Goal: Task Accomplishment & Management: Complete application form

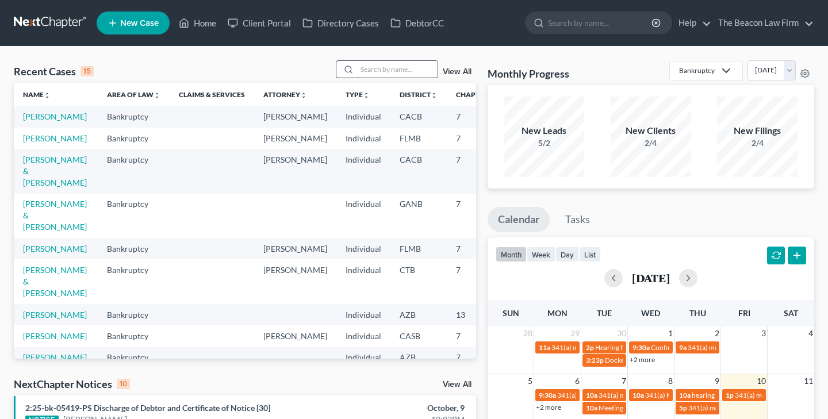
click at [370, 70] on input "search" at bounding box center [397, 69] width 81 height 17
type input "green"
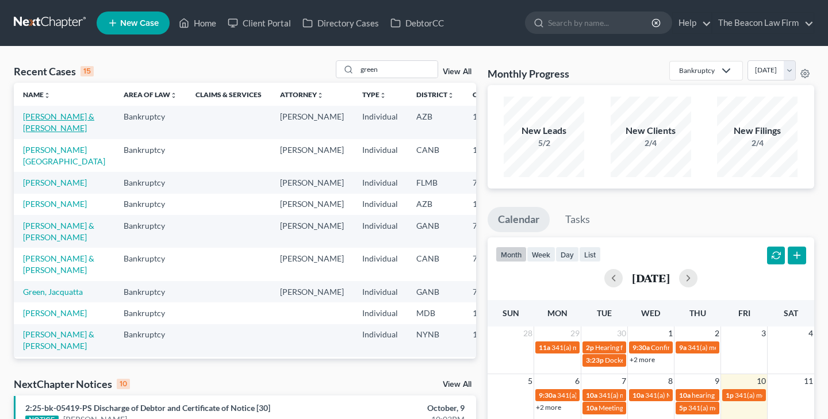
click at [41, 116] on link "[PERSON_NAME] & [PERSON_NAME]" at bounding box center [58, 122] width 71 height 21
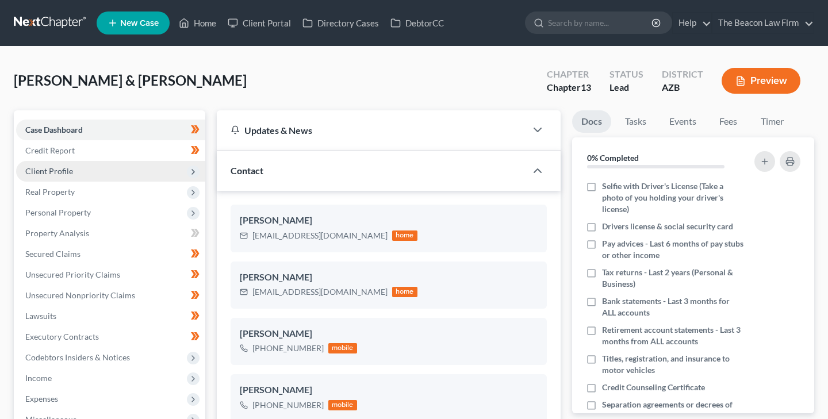
click at [68, 169] on span "Client Profile" at bounding box center [49, 171] width 48 height 10
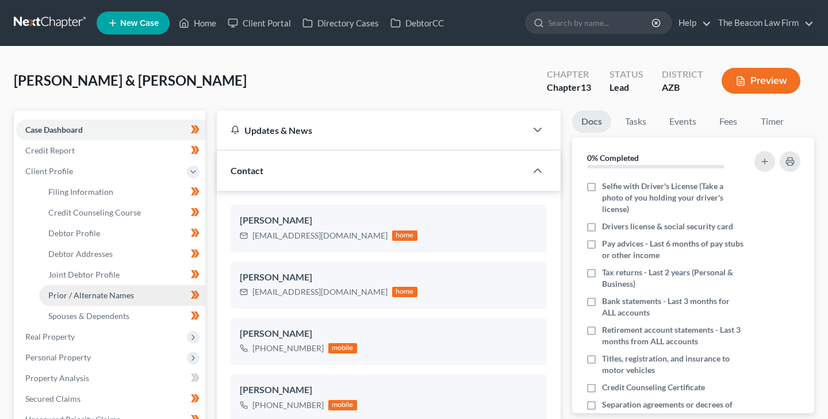
click at [100, 293] on span "Prior / Alternate Names" at bounding box center [91, 295] width 86 height 10
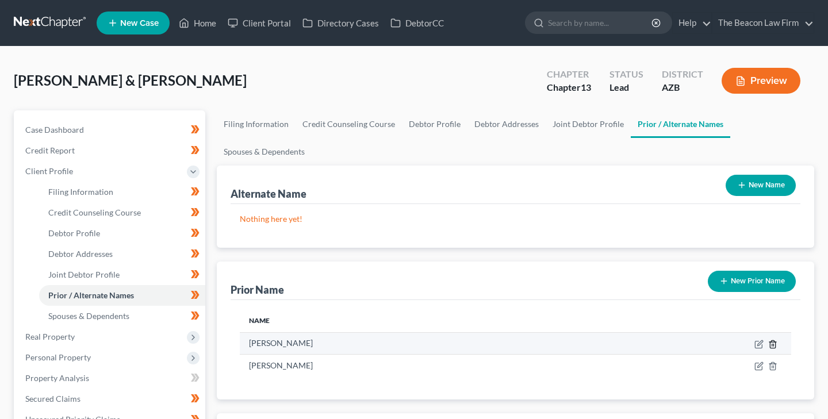
click at [775, 342] on icon "button" at bounding box center [772, 344] width 9 height 9
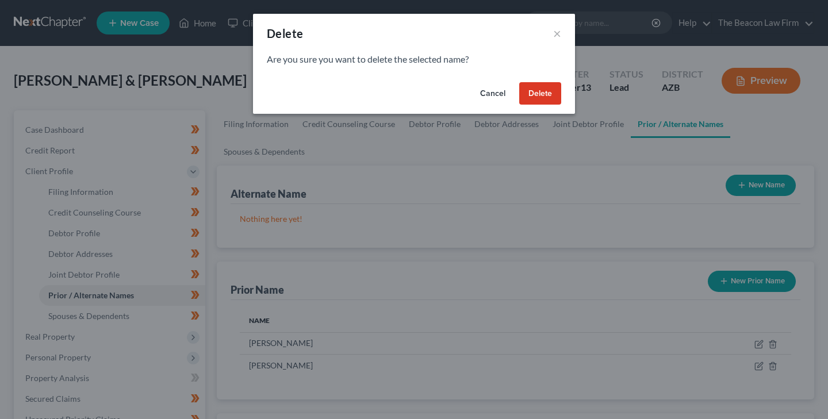
click at [542, 91] on button "Delete" at bounding box center [540, 93] width 42 height 23
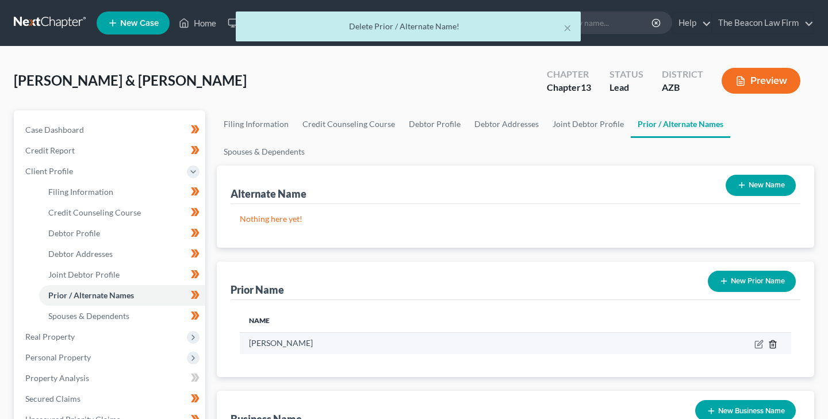
click at [775, 342] on icon "button" at bounding box center [772, 344] width 9 height 9
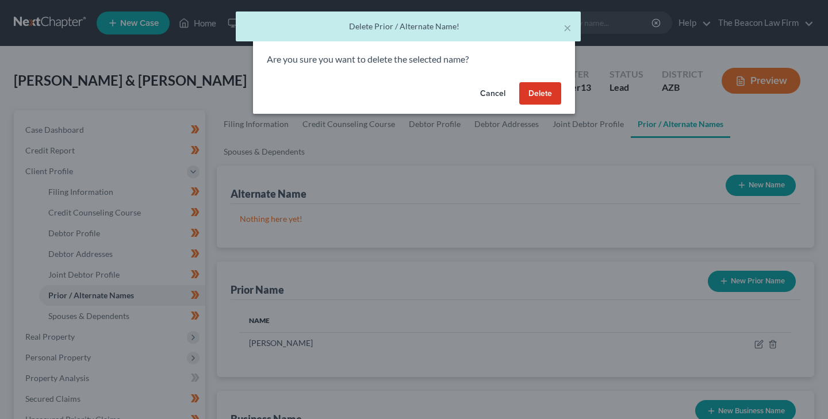
click at [542, 91] on button "Delete" at bounding box center [540, 93] width 42 height 23
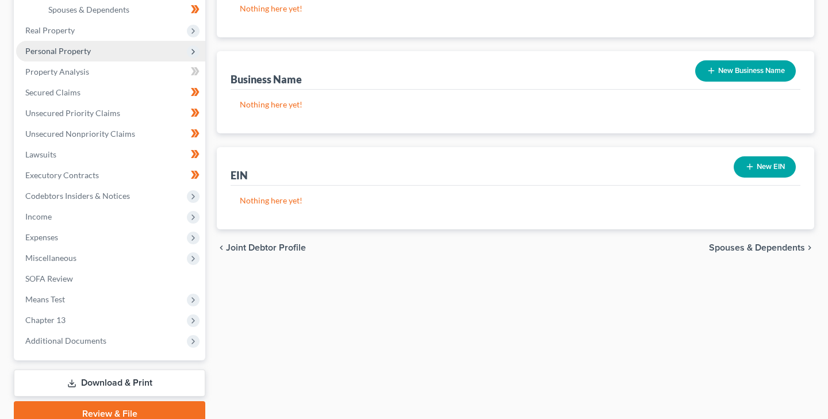
scroll to position [309, 0]
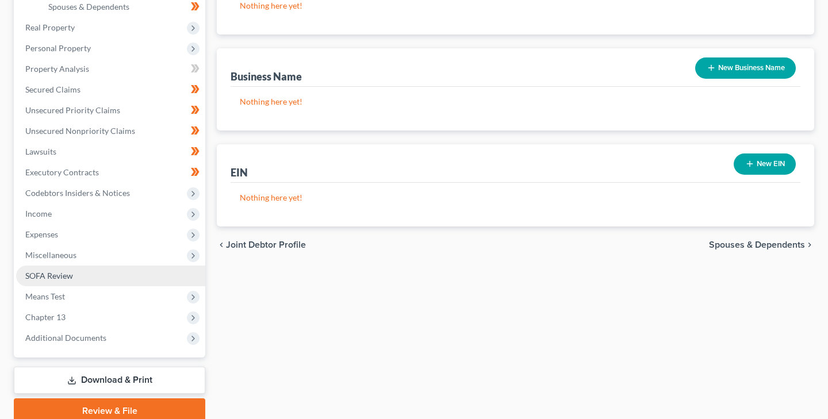
click at [63, 276] on span "SOFA Review" at bounding box center [49, 276] width 48 height 10
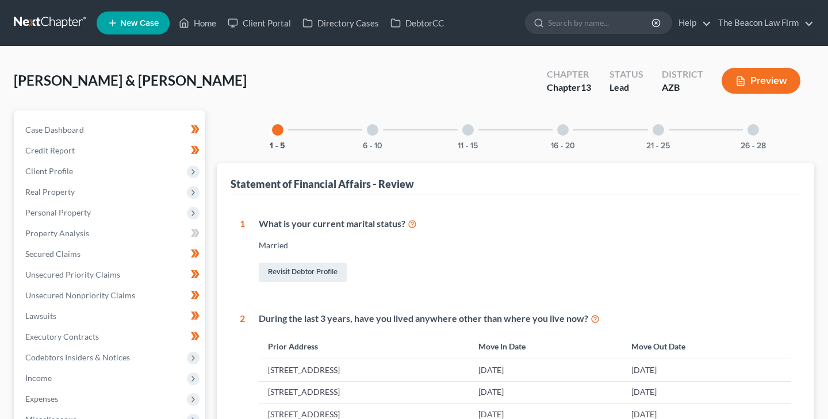
click at [568, 124] on div "16 - 20" at bounding box center [563, 129] width 39 height 39
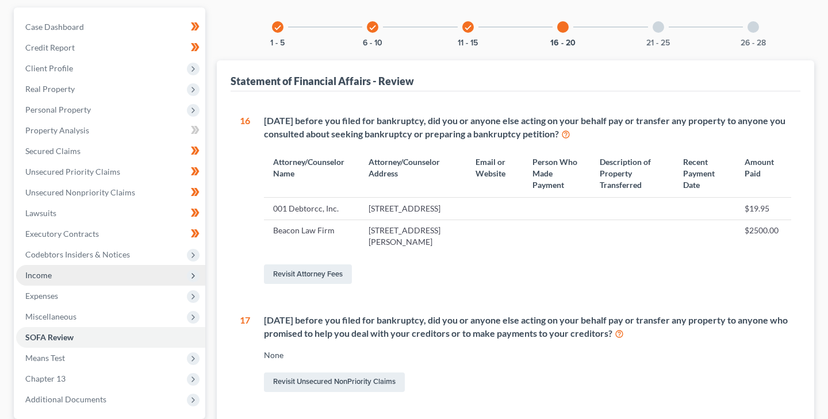
scroll to position [112, 0]
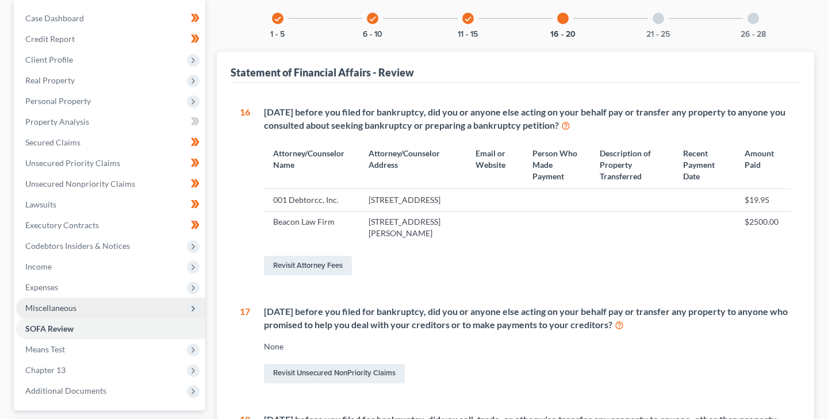
click at [70, 305] on span "Miscellaneous" at bounding box center [50, 308] width 51 height 10
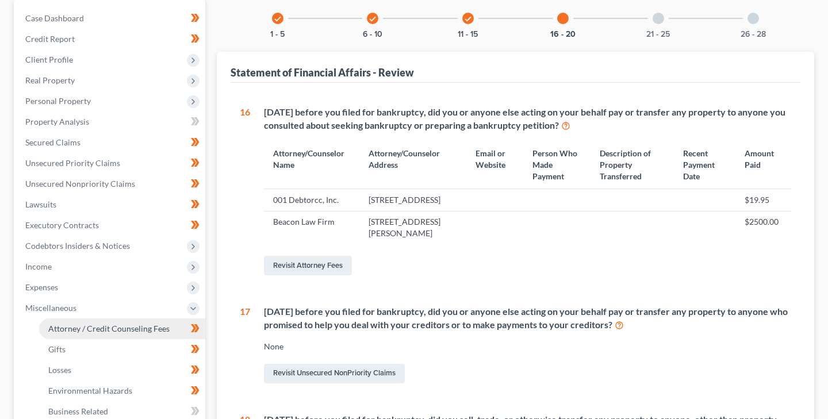
click at [86, 328] on span "Attorney / Credit Counseling Fees" at bounding box center [108, 329] width 121 height 10
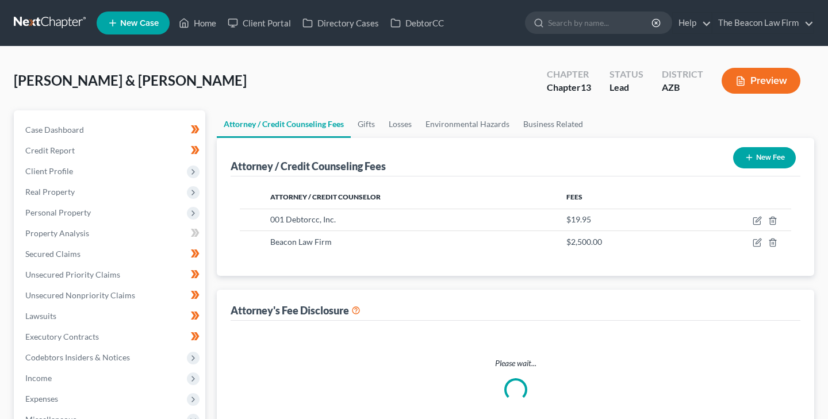
select select "3"
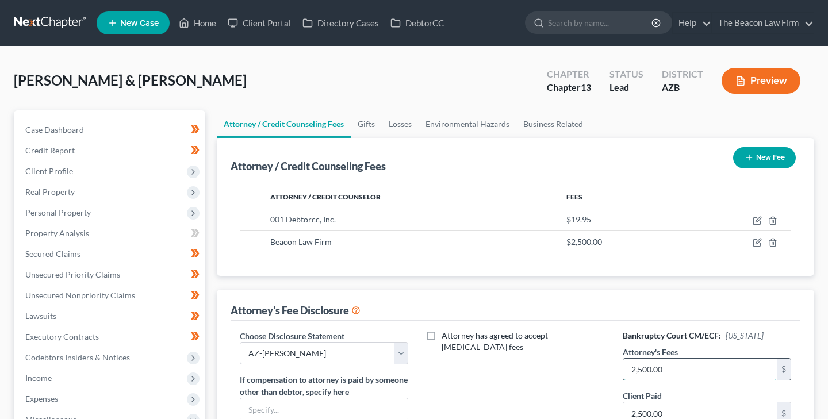
click at [637, 369] on input "2,500.00" at bounding box center [700, 370] width 154 height 22
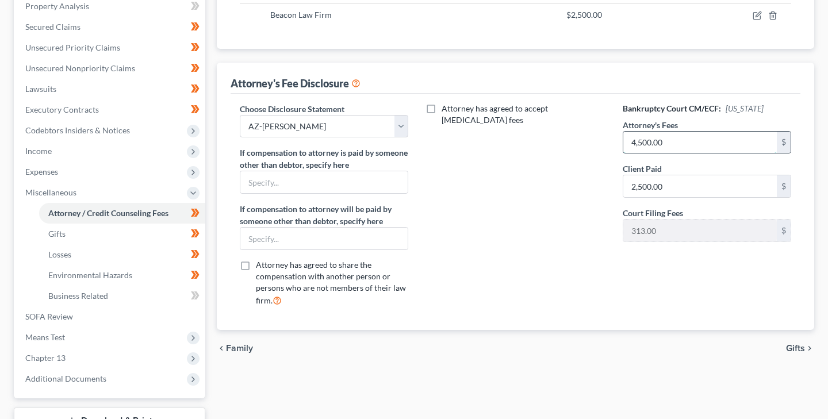
scroll to position [228, 0]
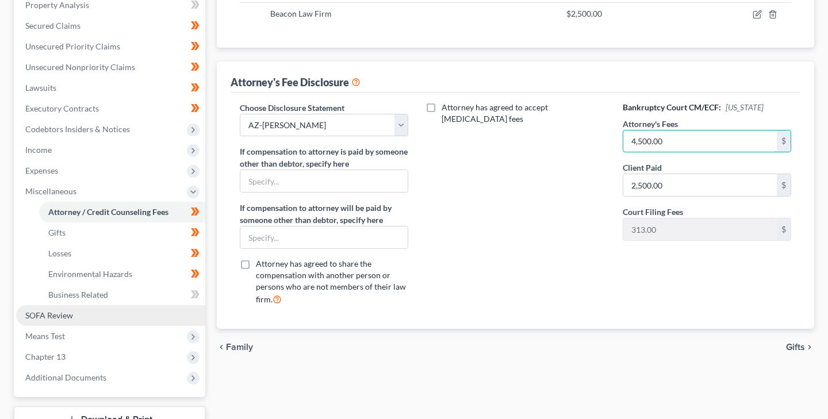
type input "4,500.00"
click at [57, 314] on span "SOFA Review" at bounding box center [49, 316] width 48 height 10
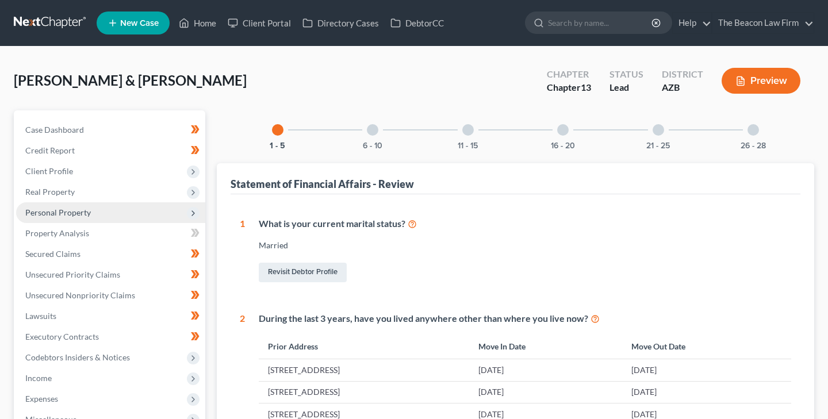
click at [69, 208] on span "Personal Property" at bounding box center [58, 213] width 66 height 10
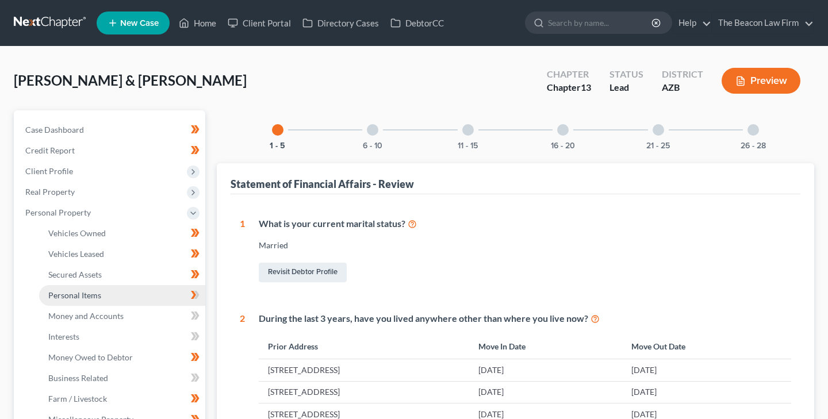
click at [90, 294] on span "Personal Items" at bounding box center [74, 295] width 53 height 10
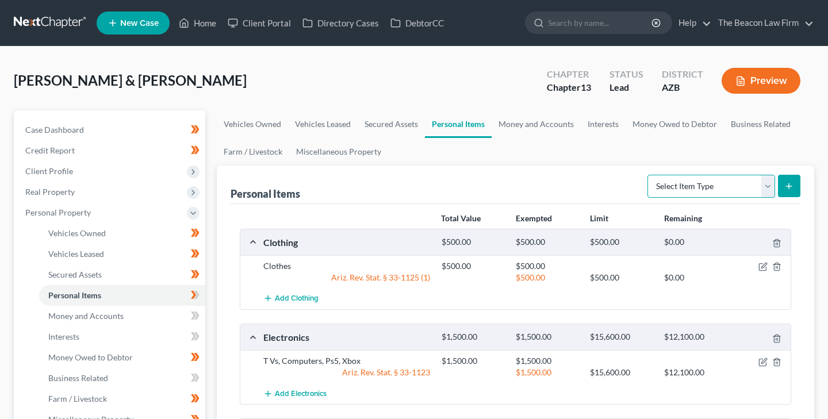
click at [768, 181] on select "Select Item Type Clothing Collectibles Of Value Electronics Firearms Household …" at bounding box center [712, 186] width 128 height 23
select select "firearms"
click at [649, 175] on select "Select Item Type Clothing Collectibles Of Value Electronics Firearms Household …" at bounding box center [712, 186] width 128 height 23
click at [788, 183] on icon "submit" at bounding box center [789, 186] width 9 height 9
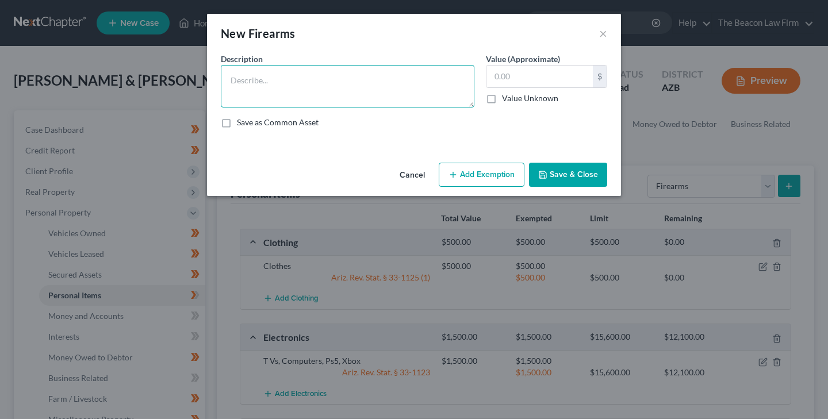
click at [285, 90] on textarea at bounding box center [348, 86] width 254 height 43
type textarea "Glock 9; AR15; Shotgun"
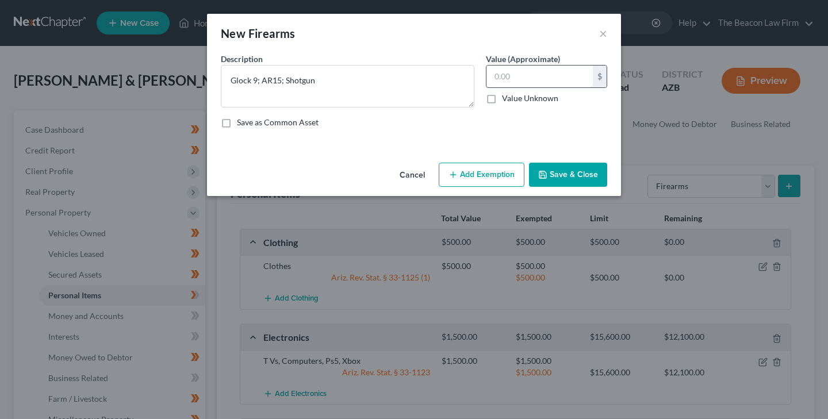
click at [514, 76] on input "text" at bounding box center [540, 77] width 106 height 22
type input "1,400.00"
click at [477, 172] on button "Add Exemption" at bounding box center [482, 175] width 86 height 24
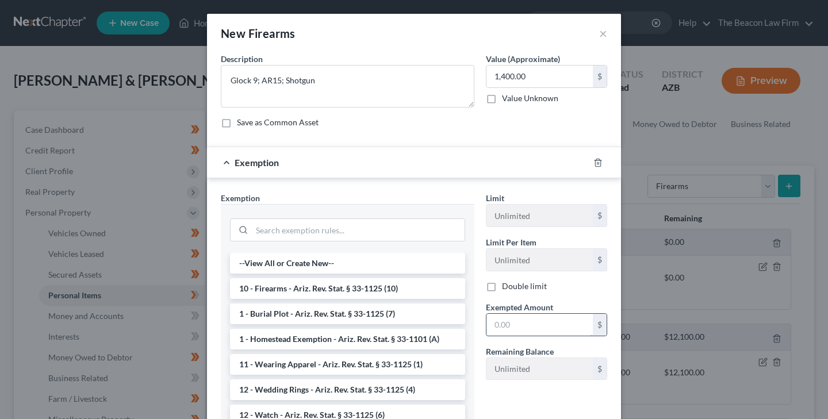
click at [503, 323] on input "text" at bounding box center [540, 325] width 106 height 22
type input "1,400.00"
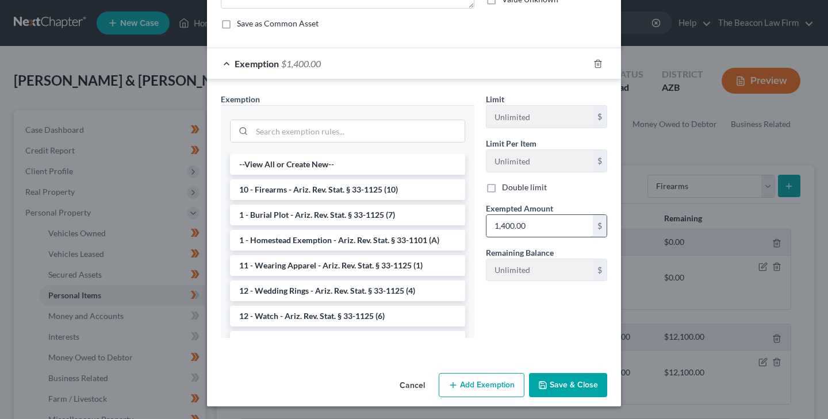
scroll to position [100, 0]
click at [547, 382] on icon "button" at bounding box center [542, 384] width 9 height 9
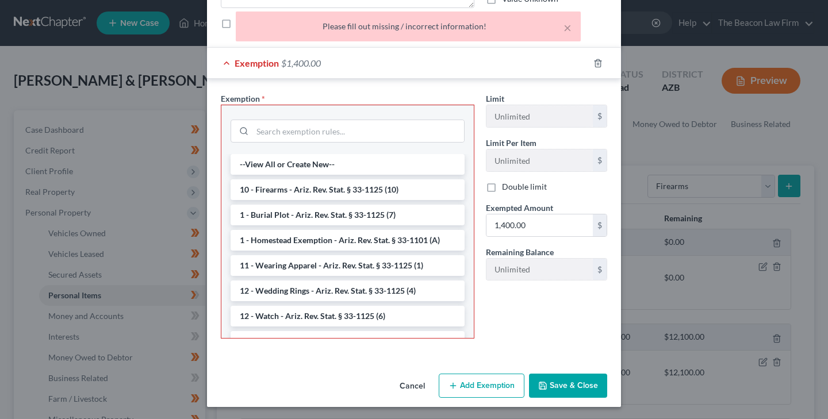
click at [370, 28] on div "Please fill out missing / incorrect information!" at bounding box center [408, 27] width 327 height 12
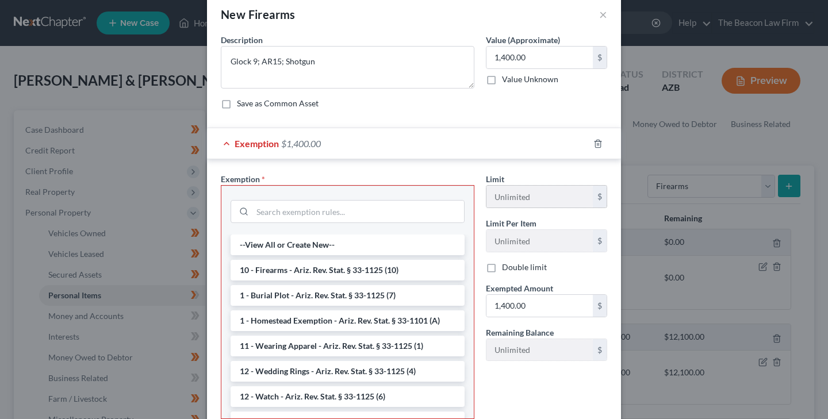
scroll to position [12, 0]
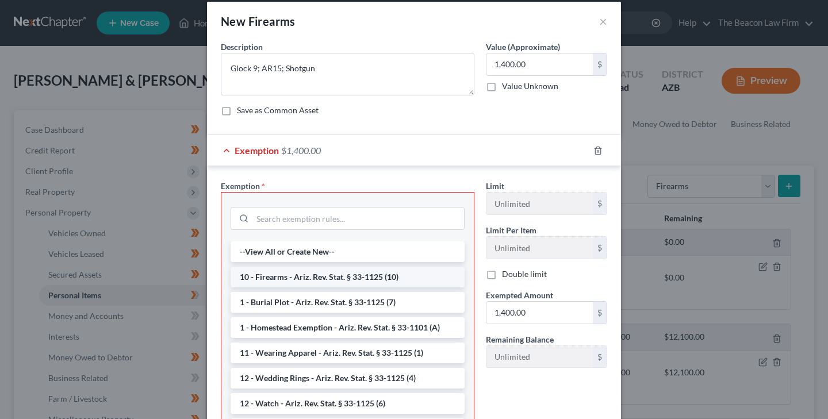
click at [324, 277] on li "10 - Firearms - Ariz. Rev. Stat. § 33-1125 (10)" at bounding box center [348, 277] width 234 height 21
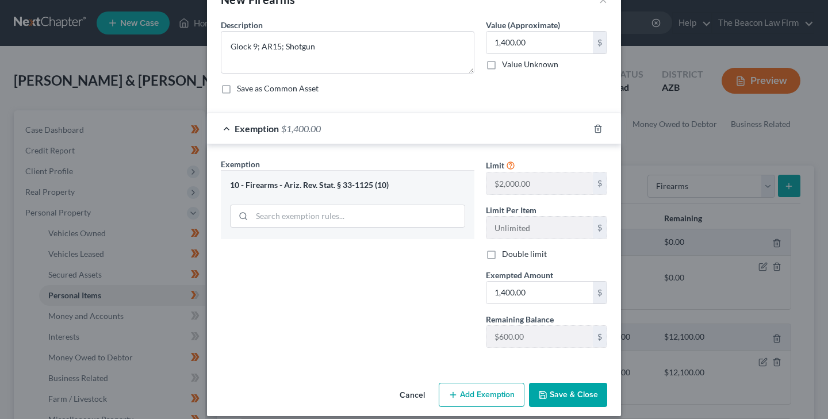
scroll to position [45, 0]
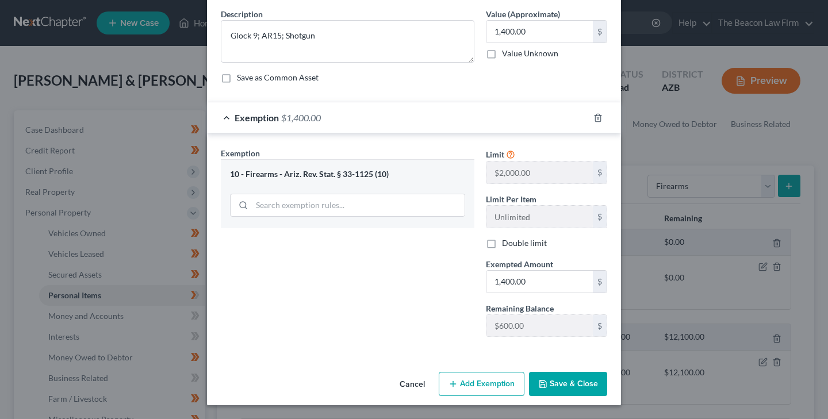
click at [545, 380] on icon "button" at bounding box center [542, 384] width 9 height 9
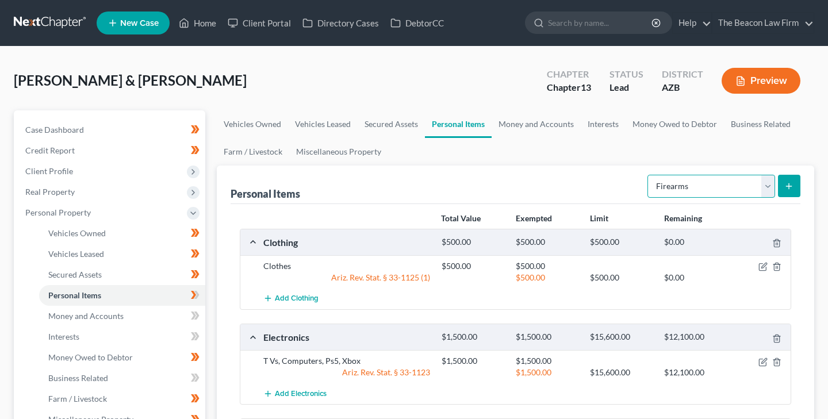
click at [768, 181] on select "Select Item Type Clothing Collectibles Of Value Electronics Firearms Household …" at bounding box center [712, 186] width 128 height 23
select select "pets"
click at [649, 175] on select "Select Item Type Clothing Collectibles Of Value Electronics Firearms Household …" at bounding box center [712, 186] width 128 height 23
click at [790, 182] on icon "submit" at bounding box center [789, 186] width 9 height 9
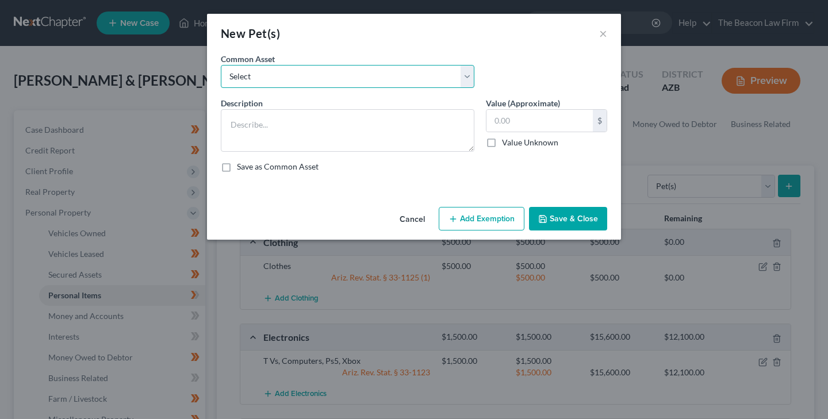
click at [246, 74] on select "Select [pet] with assorted supplies, toys, and food" at bounding box center [348, 76] width 254 height 23
select select "0"
click at [221, 65] on select "Select [pet] with assorted supplies, toys, and food" at bounding box center [348, 76] width 254 height 23
type textarea "[pet] with assorted supplies, toys, and food"
type input "250.00"
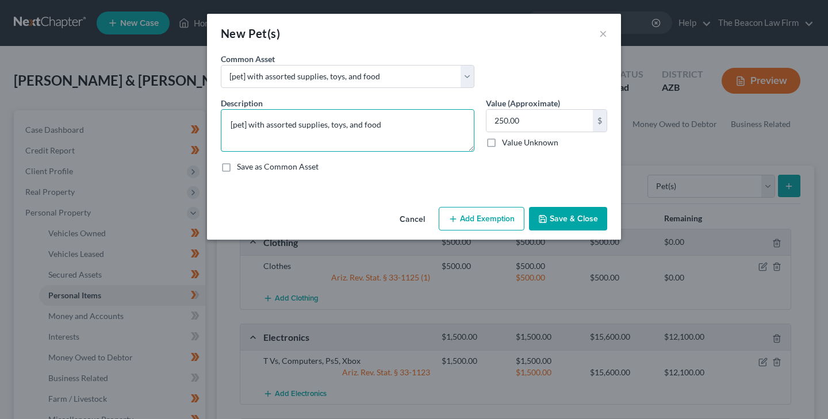
click at [243, 127] on textarea "[pet] with assorted supplies, toys, and food" at bounding box center [348, 130] width 254 height 43
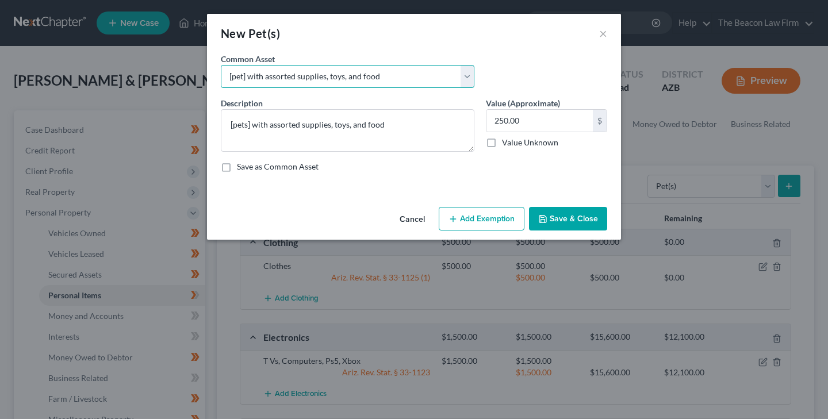
click at [243, 76] on select "Select [pet] with assorted supplies, toys, and food" at bounding box center [348, 76] width 254 height 23
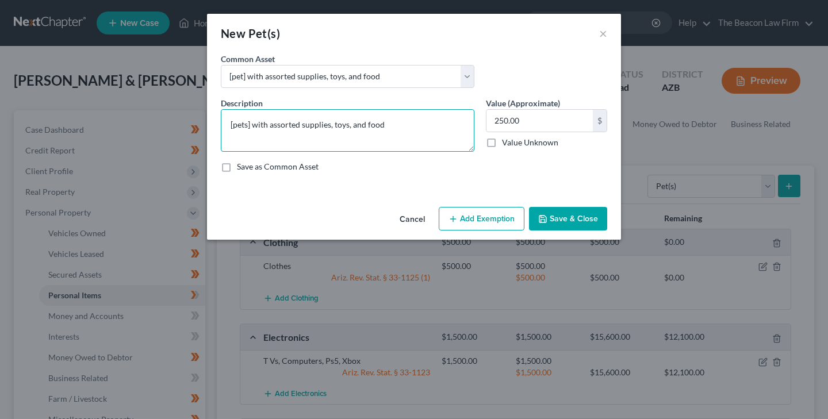
click at [395, 123] on textarea "[pets] with assorted supplies, toys, and food" at bounding box center [348, 130] width 254 height 43
type textarea "[pets] with assorted supplies, toys, and food; 2 dogs 1 cat"
click at [502, 143] on label "Value Unknown" at bounding box center [530, 143] width 56 height 12
click at [507, 143] on input "Value Unknown" at bounding box center [510, 140] width 7 height 7
checkbox input "true"
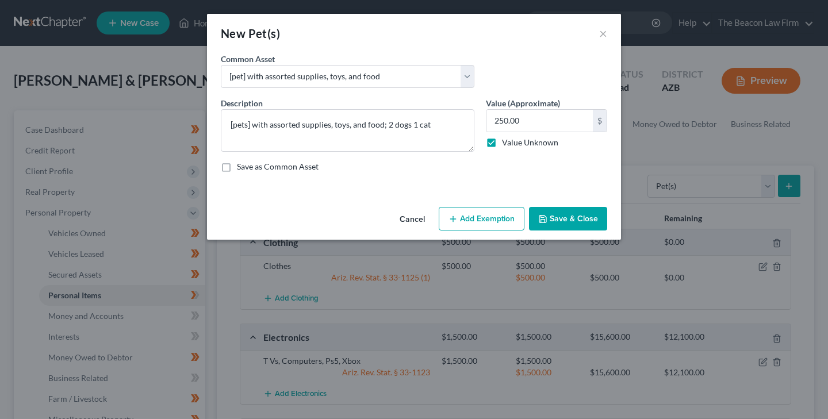
type input "0.00"
click at [554, 217] on button "Save & Close" at bounding box center [568, 219] width 78 height 24
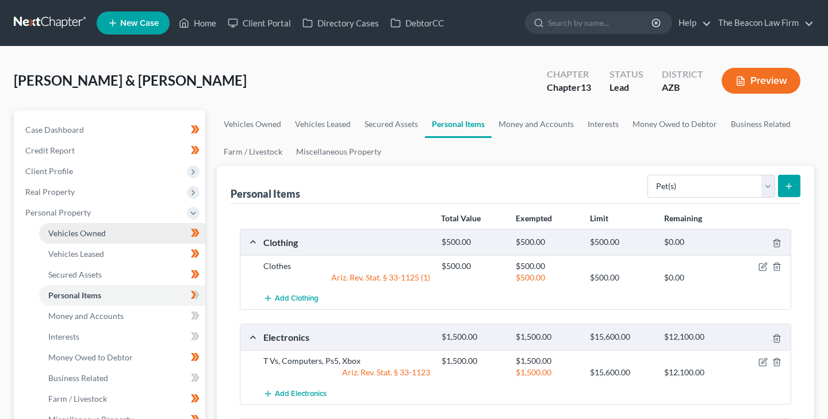
click at [102, 231] on span "Vehicles Owned" at bounding box center [77, 233] width 58 height 10
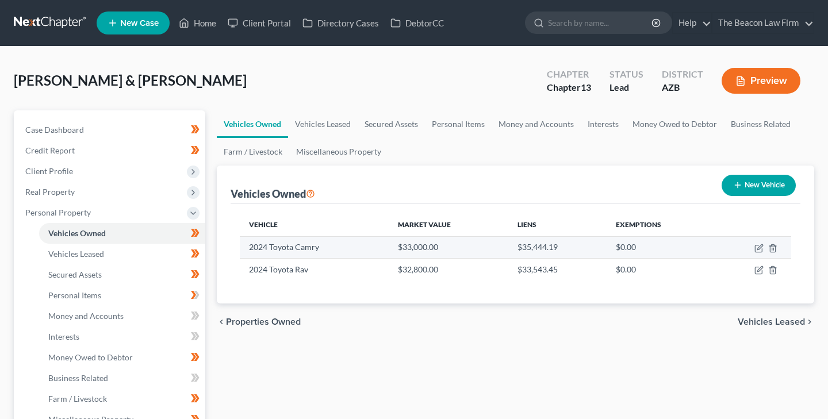
click at [278, 247] on td "2024 Toyota Camry" at bounding box center [314, 247] width 149 height 22
click at [760, 246] on icon "button" at bounding box center [759, 248] width 9 height 9
select select "0"
select select "2"
select select "0"
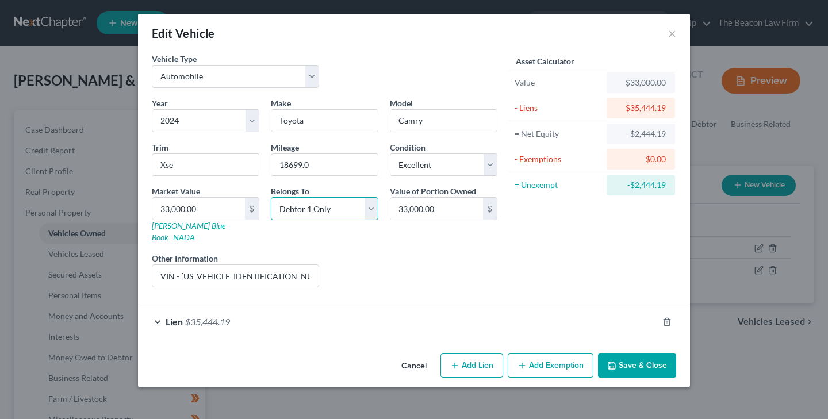
click at [370, 206] on select "Select Debtor 1 Only Debtor 2 Only Debtor 1 And Debtor 2 Only At Least One Of T…" at bounding box center [325, 208] width 108 height 23
select select "1"
click at [271, 197] on select "Select Debtor 1 Only Debtor 2 Only Debtor 1 And Debtor 2 Only At Least One Of T…" at bounding box center [325, 208] width 108 height 23
click at [614, 361] on icon "button" at bounding box center [611, 365] width 9 height 9
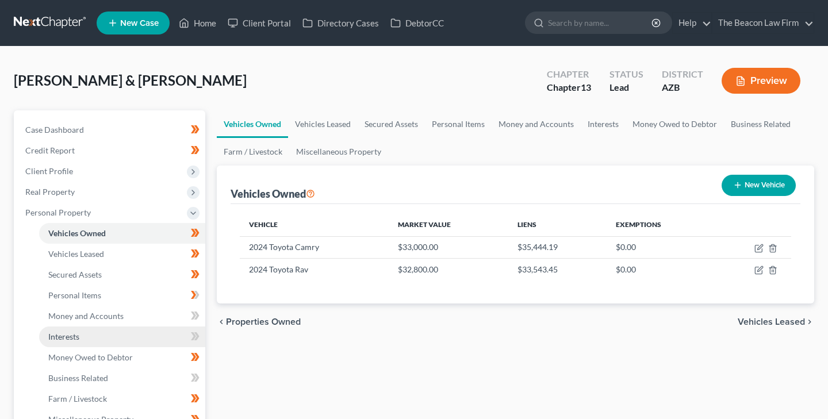
click at [73, 335] on span "Interests" at bounding box center [63, 337] width 31 height 10
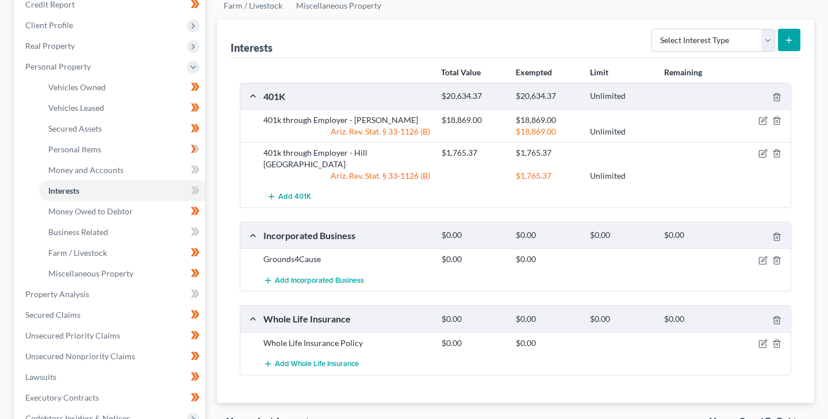
scroll to position [147, 0]
click at [778, 341] on polyline "button" at bounding box center [777, 341] width 7 height 0
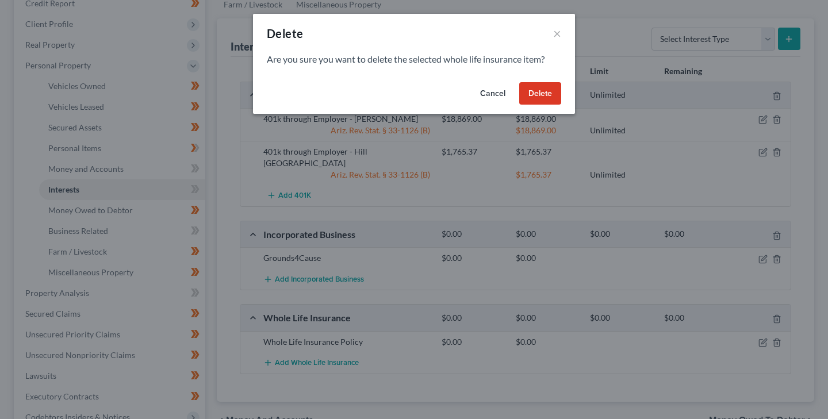
click at [540, 94] on button "Delete" at bounding box center [540, 93] width 42 height 23
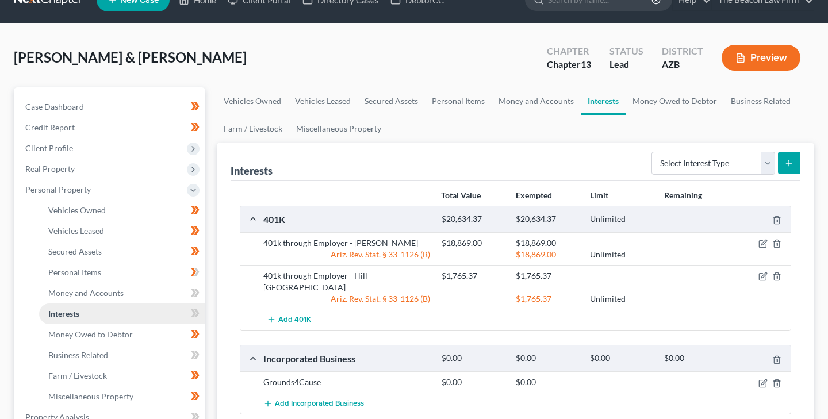
scroll to position [0, 0]
